Goal: Task Accomplishment & Management: Manage account settings

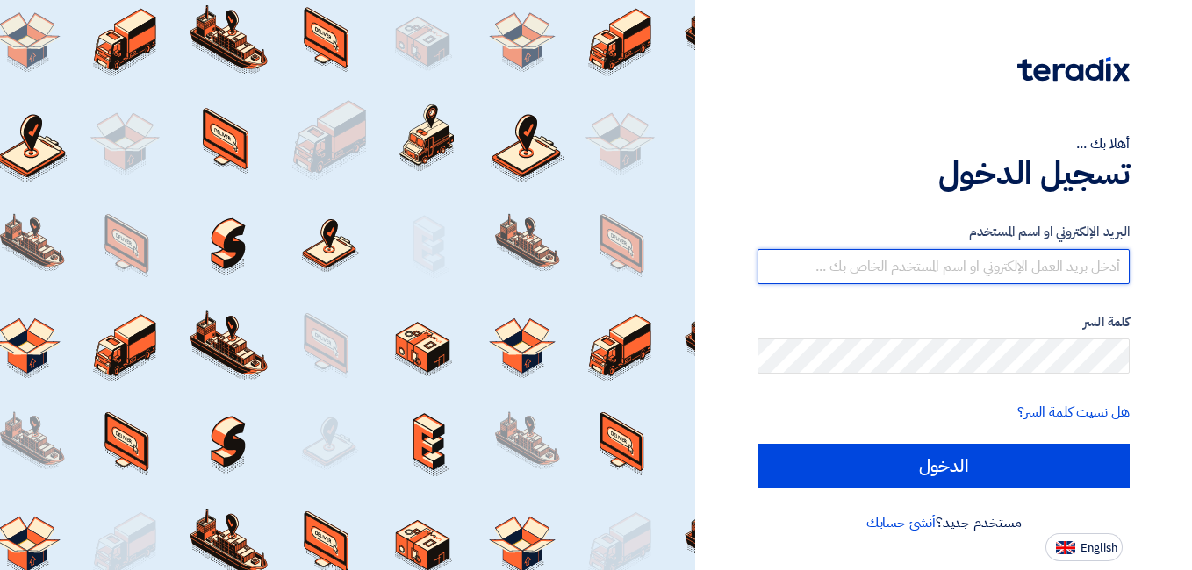
type input "[EMAIL_ADDRESS][DOMAIN_NAME]"
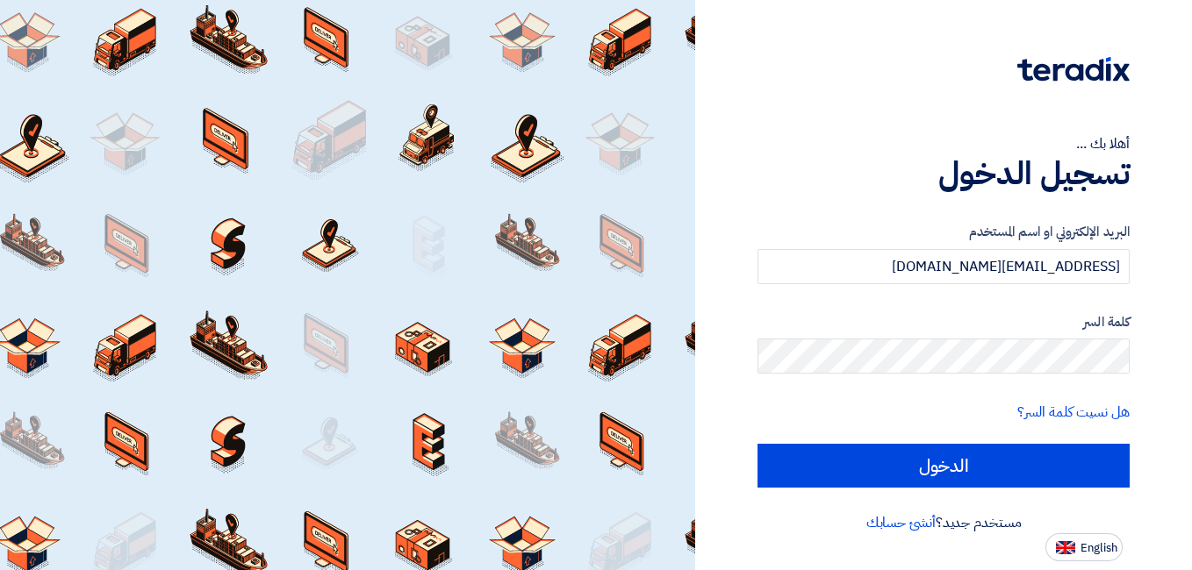
click at [931, 441] on form "البريد الإلكتروني او اسم المستخدم [EMAIL_ADDRESS][DOMAIN_NAME] كلمة السر هل نسي…" at bounding box center [943, 355] width 372 height 266
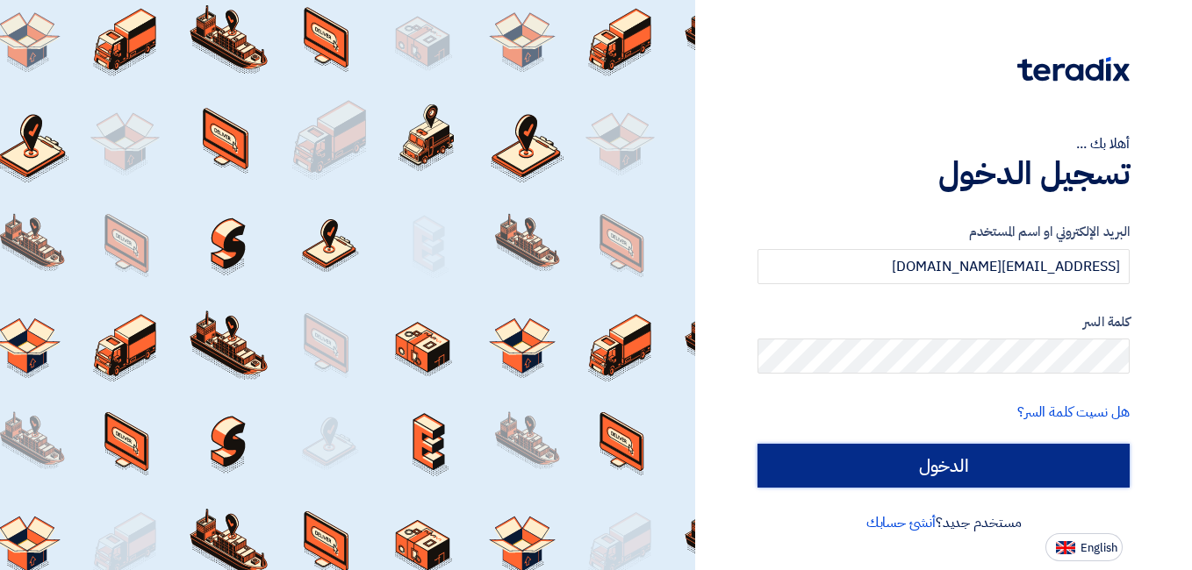
click at [934, 457] on input "الدخول" at bounding box center [943, 466] width 372 height 44
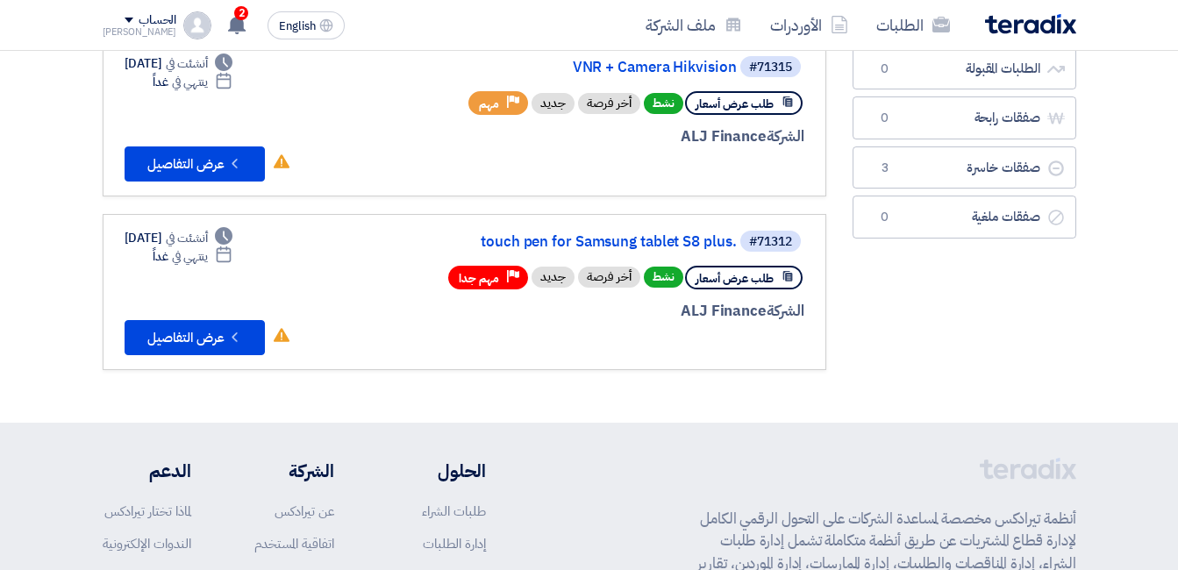
scroll to position [88, 0]
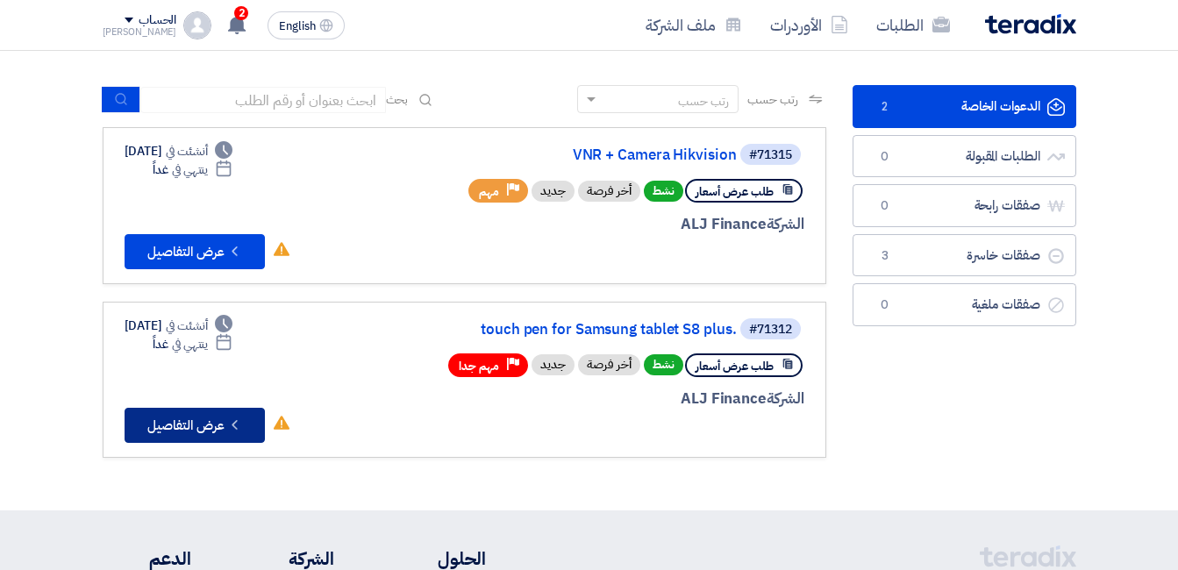
click at [245, 427] on button "Check details عرض التفاصيل" at bounding box center [195, 425] width 140 height 35
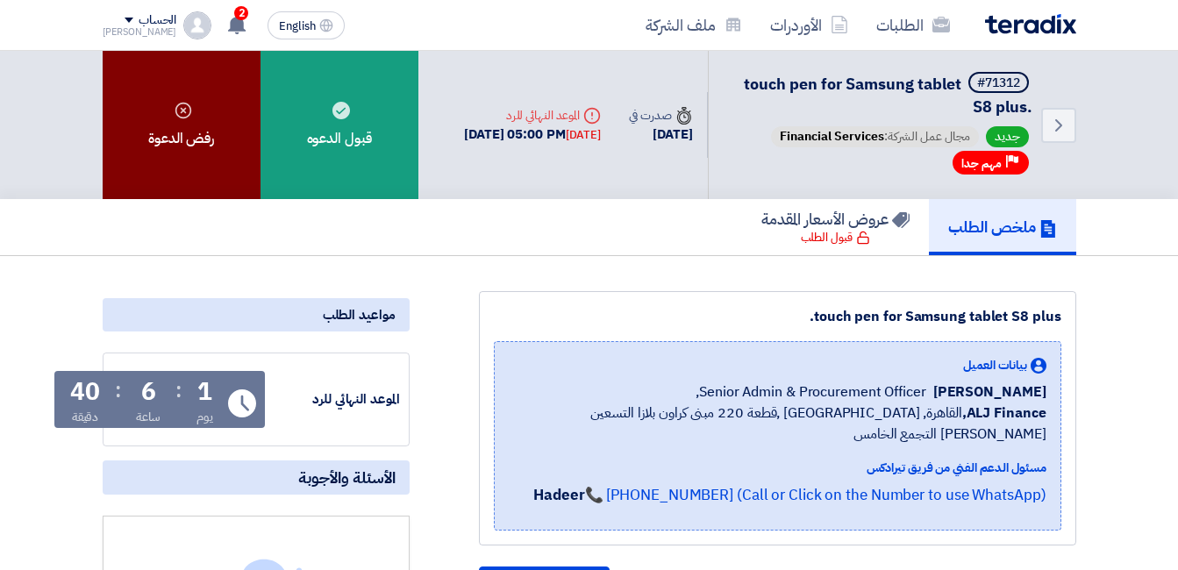
click at [176, 154] on div "رفض الدعوة" at bounding box center [182, 125] width 158 height 148
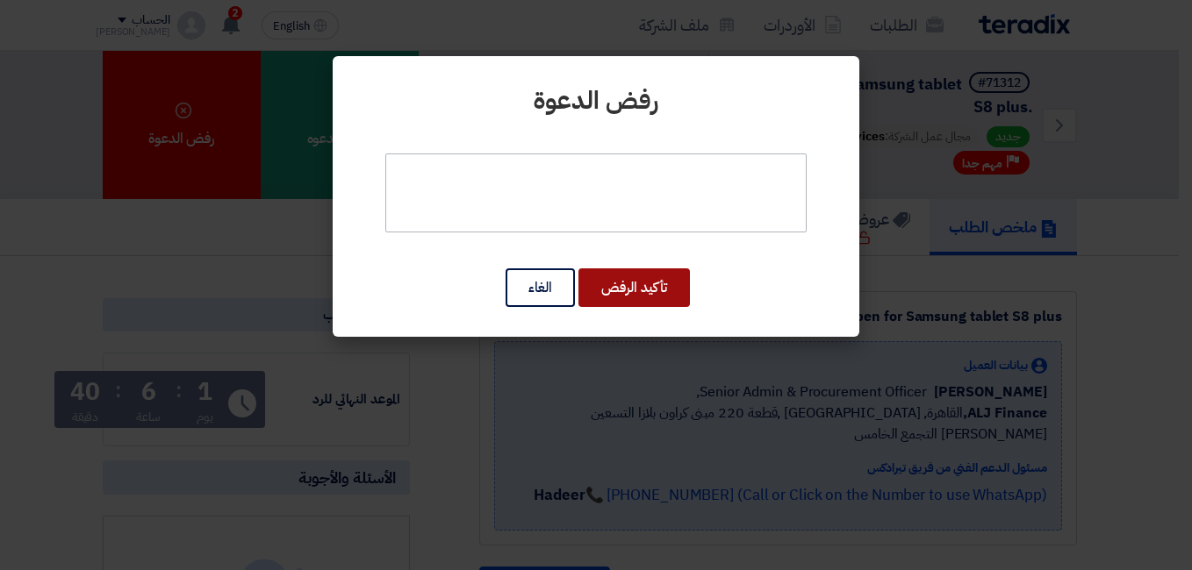
drag, startPoint x: 651, startPoint y: 282, endPoint x: 675, endPoint y: 201, distance: 84.1
click at [674, 204] on div "رفض الدعوة تأكيد الرفض الغاء" at bounding box center [596, 196] width 526 height 281
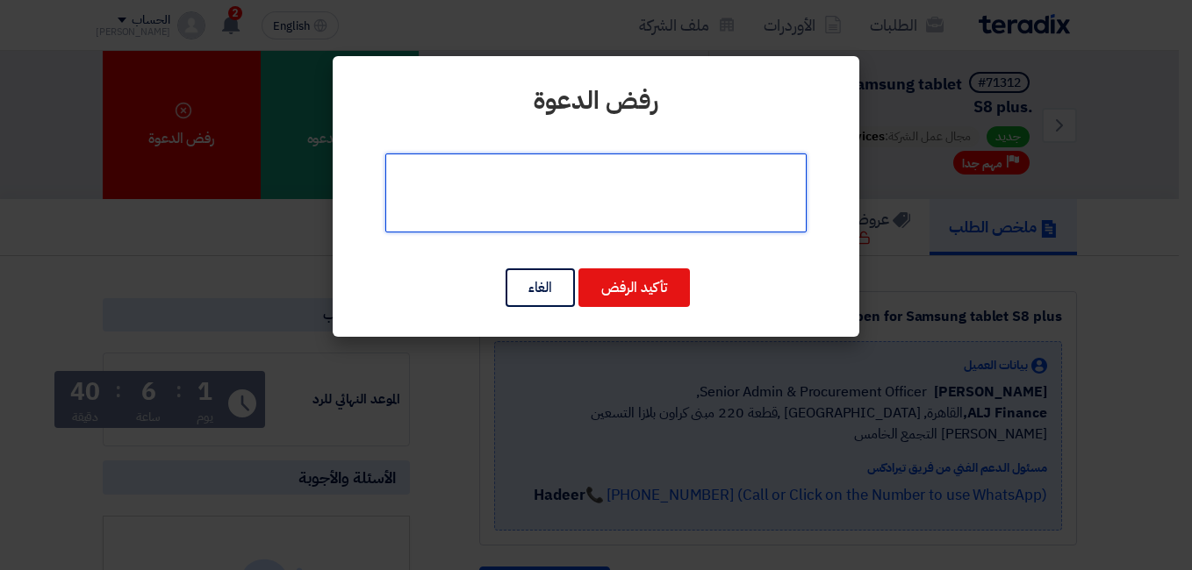
click at [675, 200] on textarea at bounding box center [595, 193] width 421 height 79
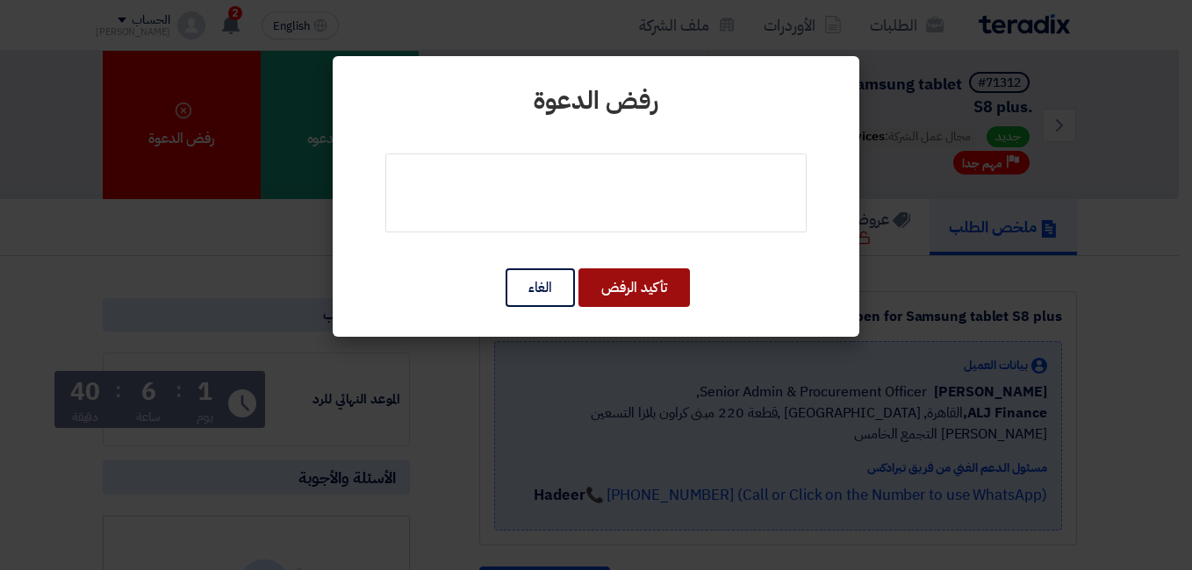
click at [625, 277] on button "تأكيد الرفض" at bounding box center [633, 287] width 111 height 39
click at [648, 293] on button "تأكيد الرفض" at bounding box center [633, 287] width 111 height 39
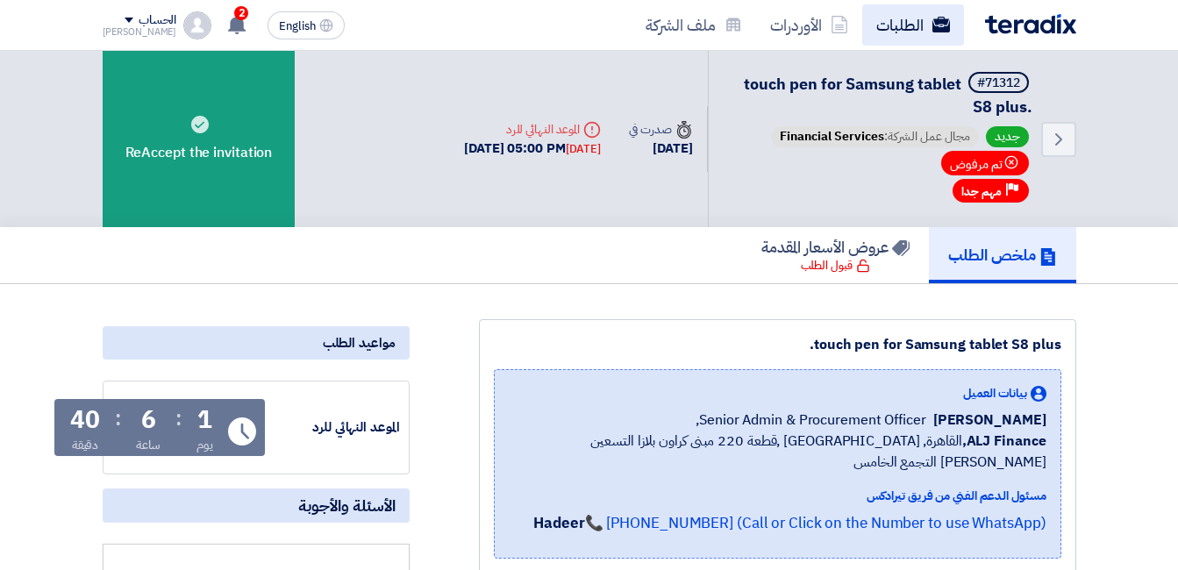
click at [898, 33] on link "الطلبات" at bounding box center [914, 24] width 102 height 41
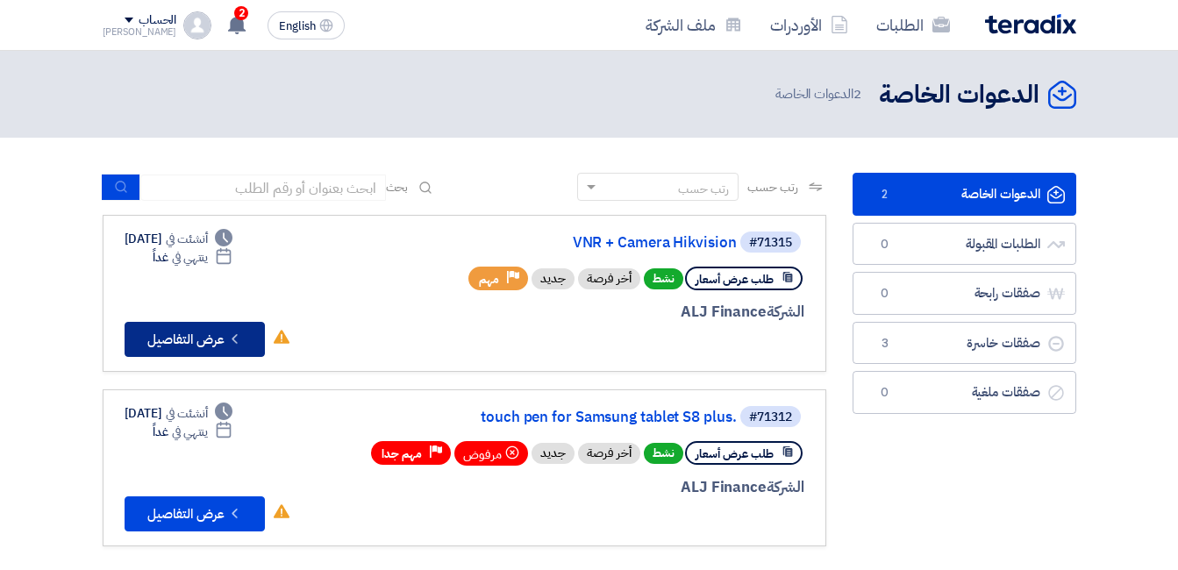
click at [242, 336] on icon "Check details" at bounding box center [234, 339] width 17 height 17
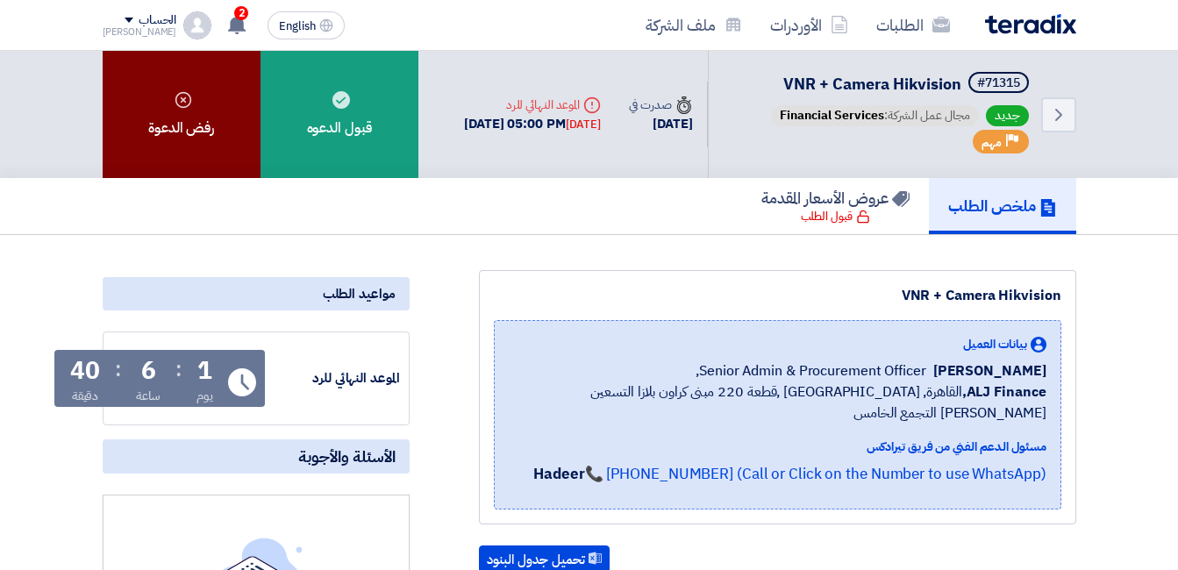
click at [162, 121] on div "رفض الدعوة" at bounding box center [182, 114] width 158 height 127
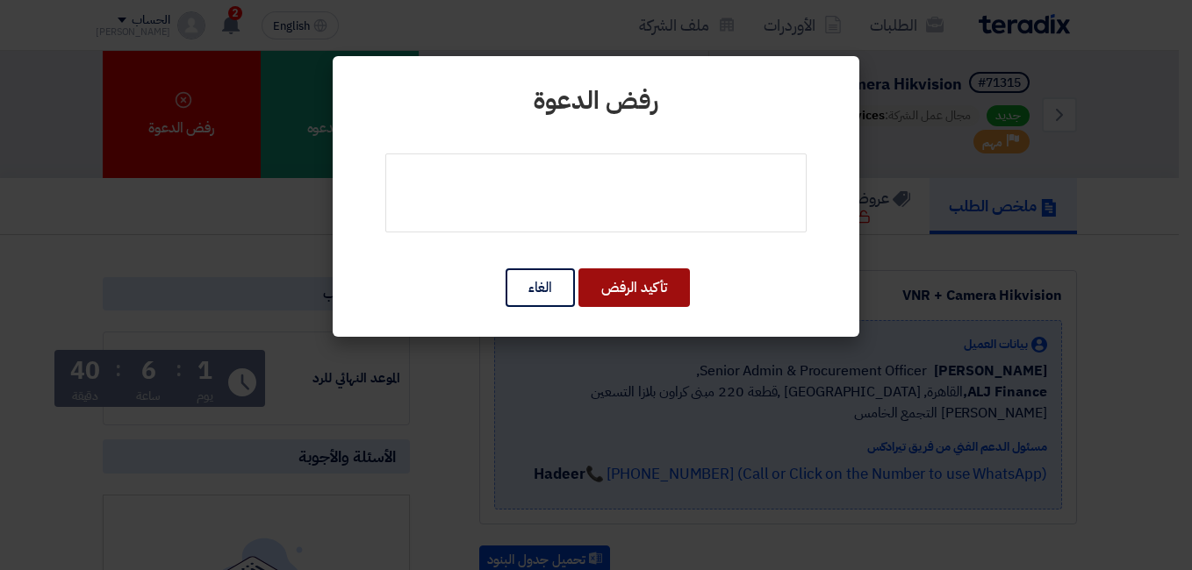
click at [616, 284] on button "تأكيد الرفض" at bounding box center [633, 287] width 111 height 39
click at [667, 289] on button "تأكيد الرفض" at bounding box center [633, 287] width 111 height 39
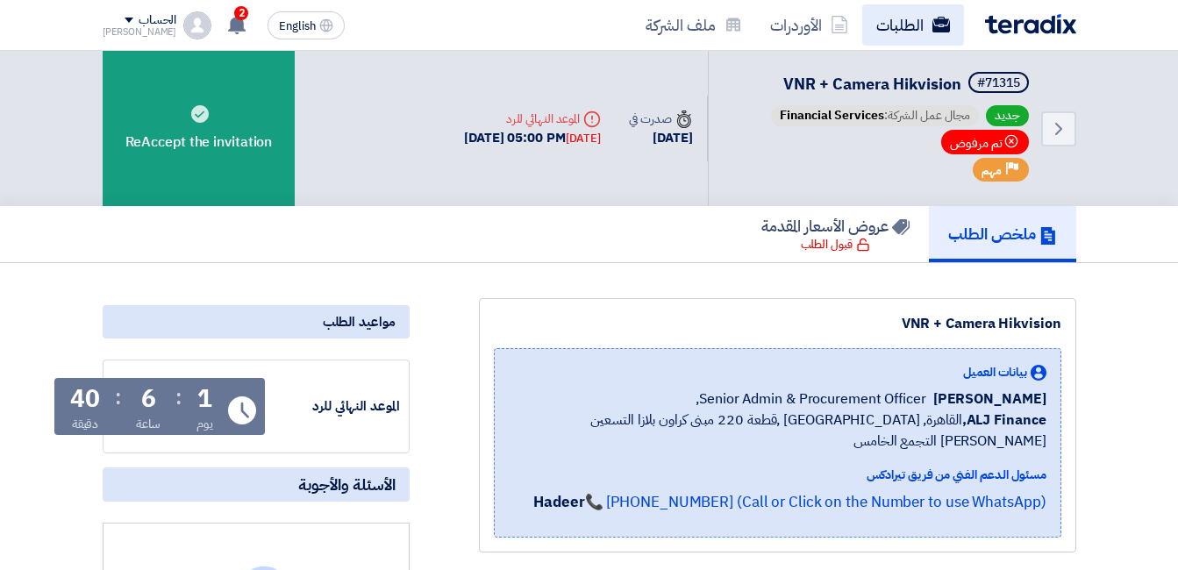
click at [886, 25] on link "الطلبات" at bounding box center [914, 24] width 102 height 41
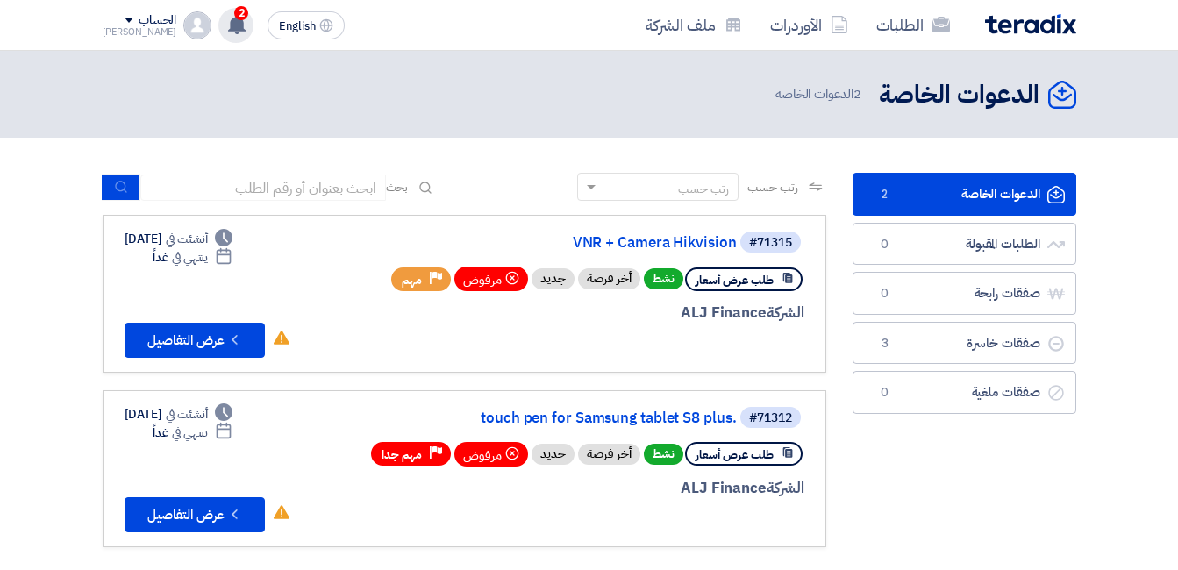
click at [228, 25] on use at bounding box center [237, 24] width 18 height 19
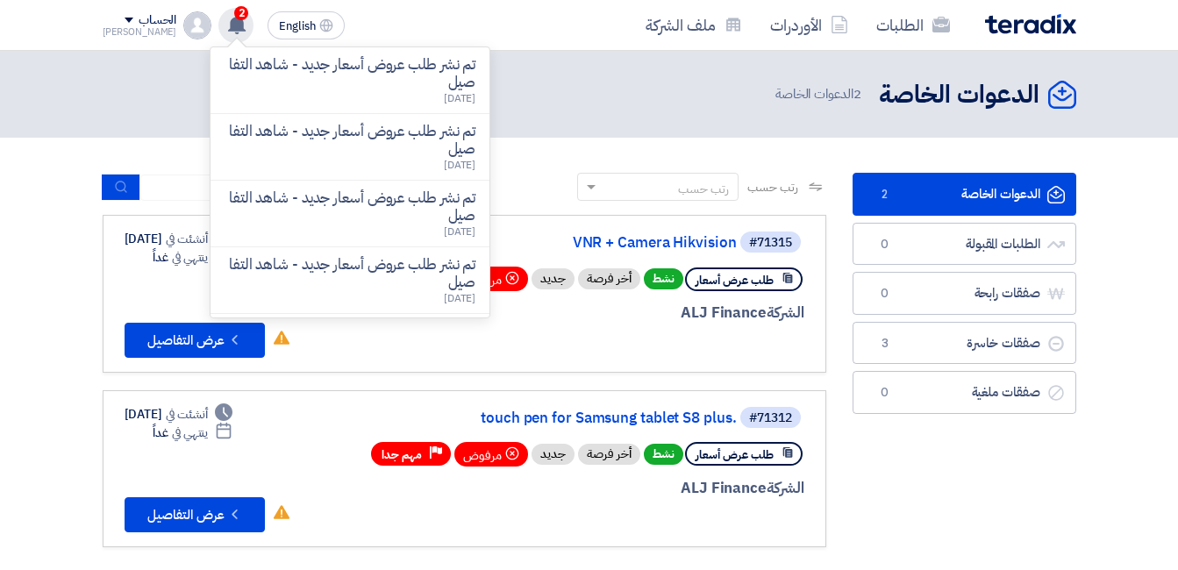
click at [228, 25] on use at bounding box center [237, 24] width 18 height 19
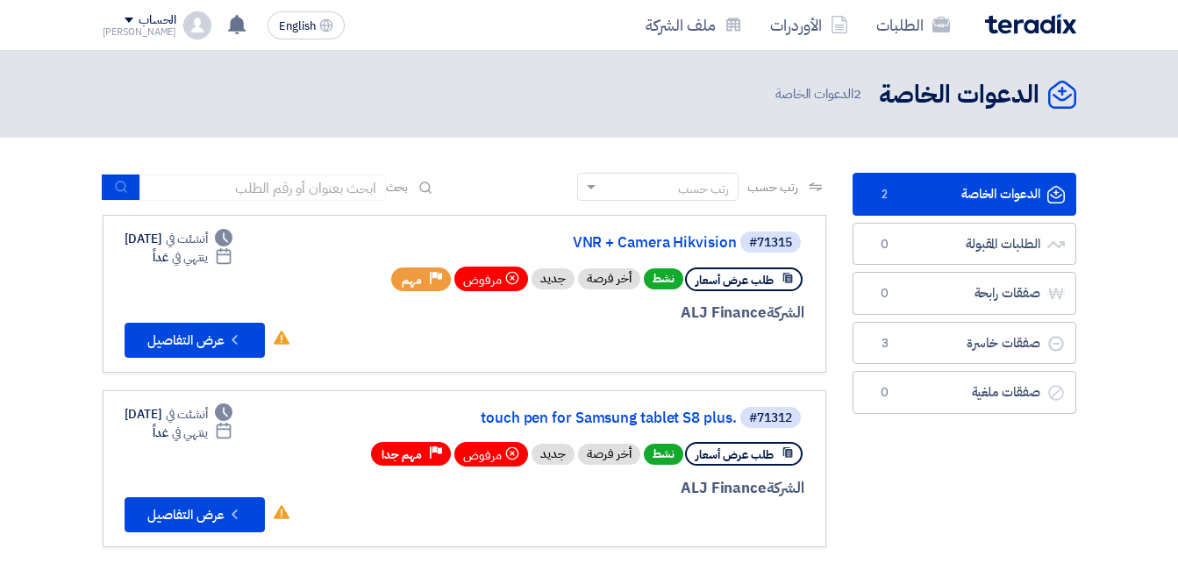
click at [928, 187] on link "الدعوات الخاصة الدعوات الخاصة 2" at bounding box center [965, 194] width 224 height 43
click at [234, 334] on icon "Check details" at bounding box center [234, 340] width 17 height 17
